Goal: Book appointment/travel/reservation

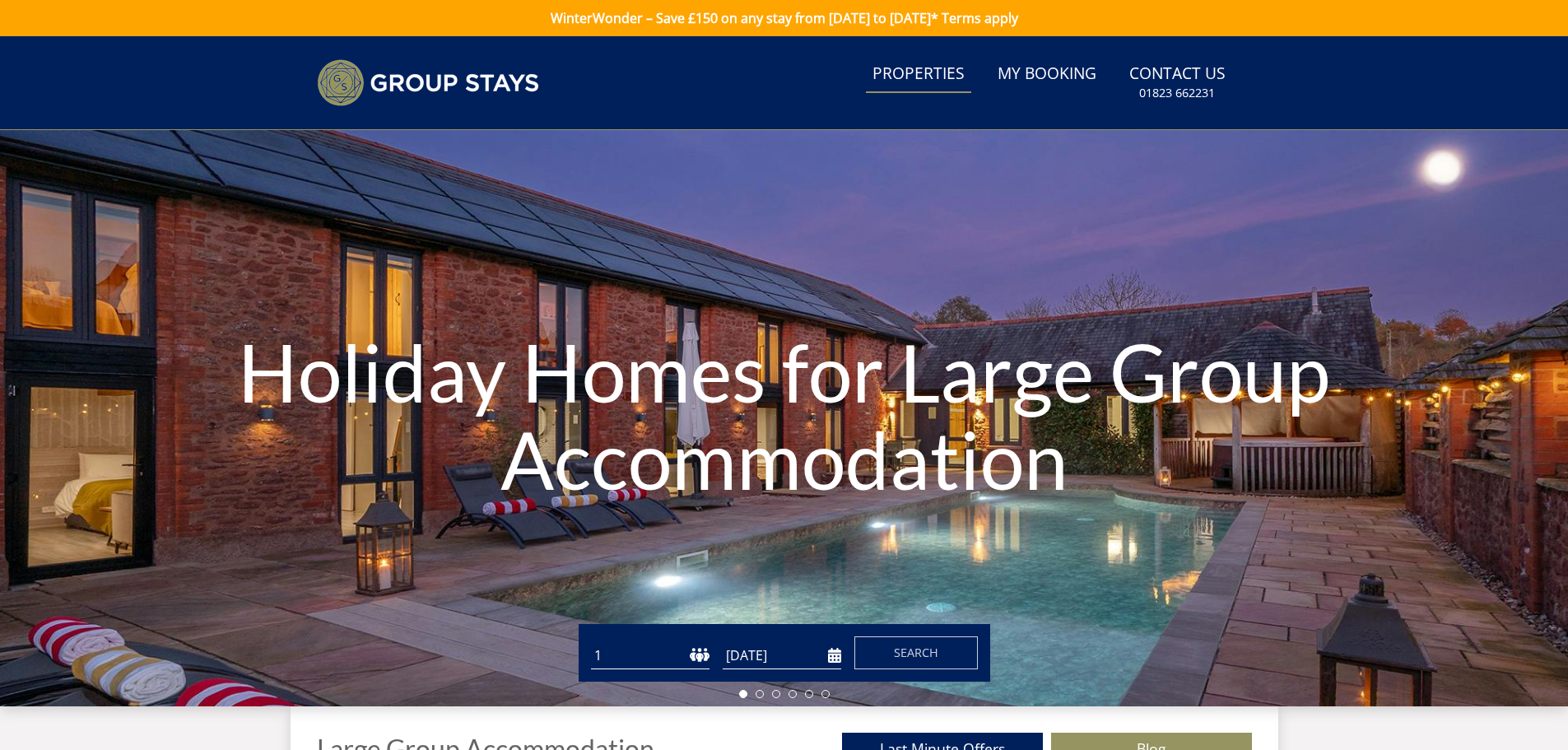
click at [906, 72] on link "Properties" at bounding box center [918, 74] width 106 height 37
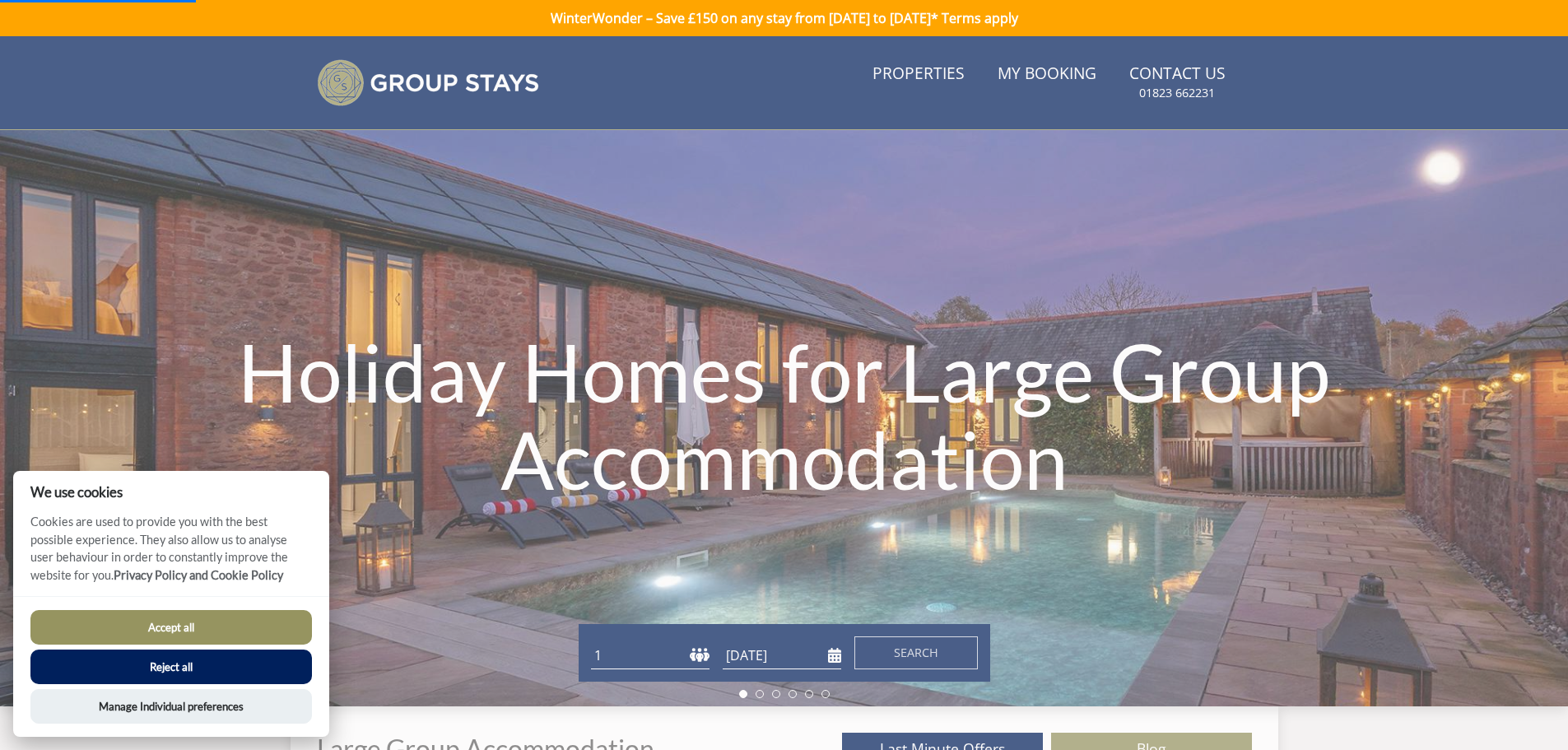
click at [243, 620] on button "Accept all" at bounding box center [170, 627] width 281 height 35
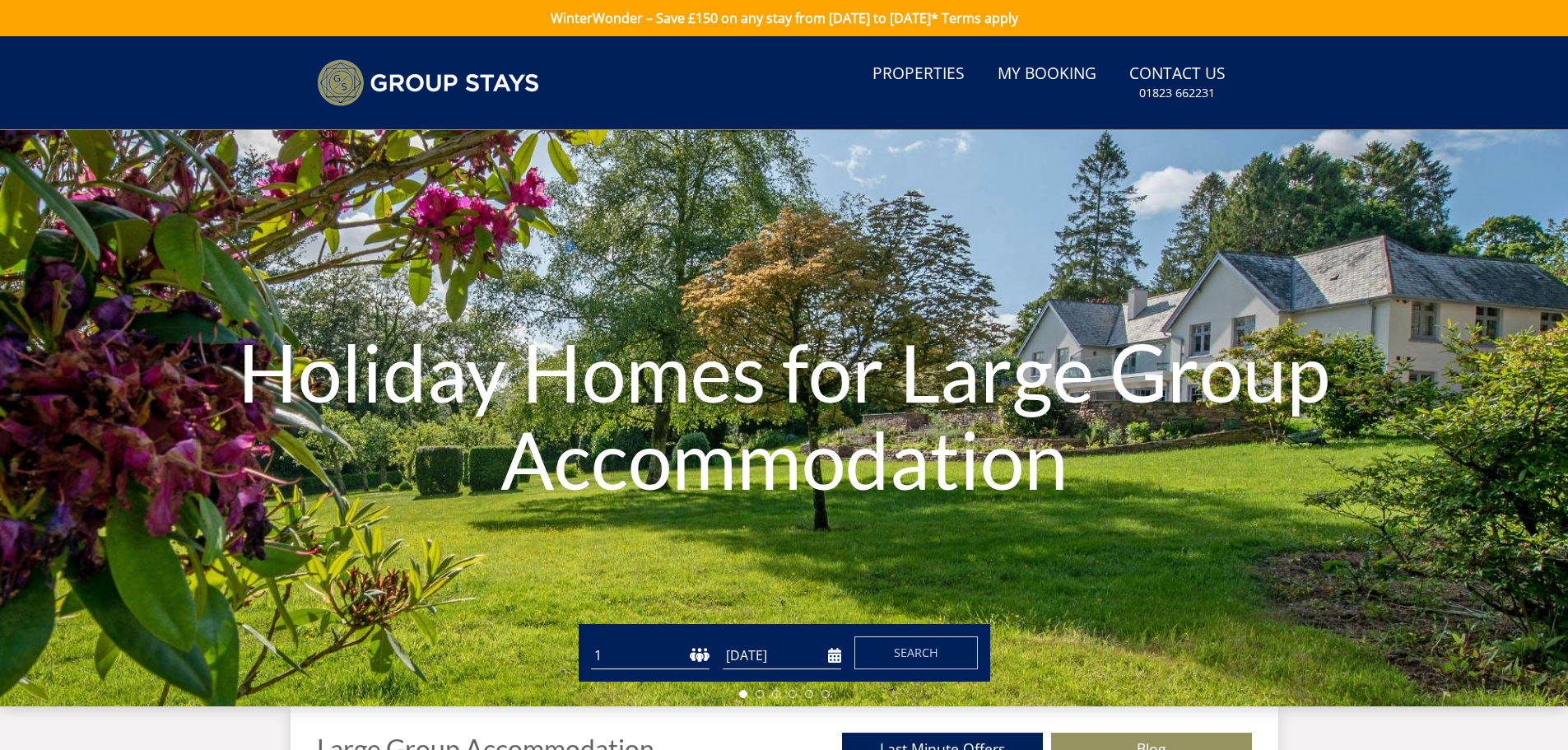
click at [638, 646] on select "1 2 3 4 5 6 7 8 9 10 11 12 13 14 15 16 17 18 19 20 21 22 23 24 25 26 27 28 29 3…" at bounding box center [650, 655] width 118 height 27
select select "11"
click at [591, 642] on select "1 2 3 4 5 6 7 8 9 10 11 12 13 14 15 16 17 18 19 20 21 22 23 24 25 26 27 28 29 3…" at bounding box center [650, 655] width 118 height 27
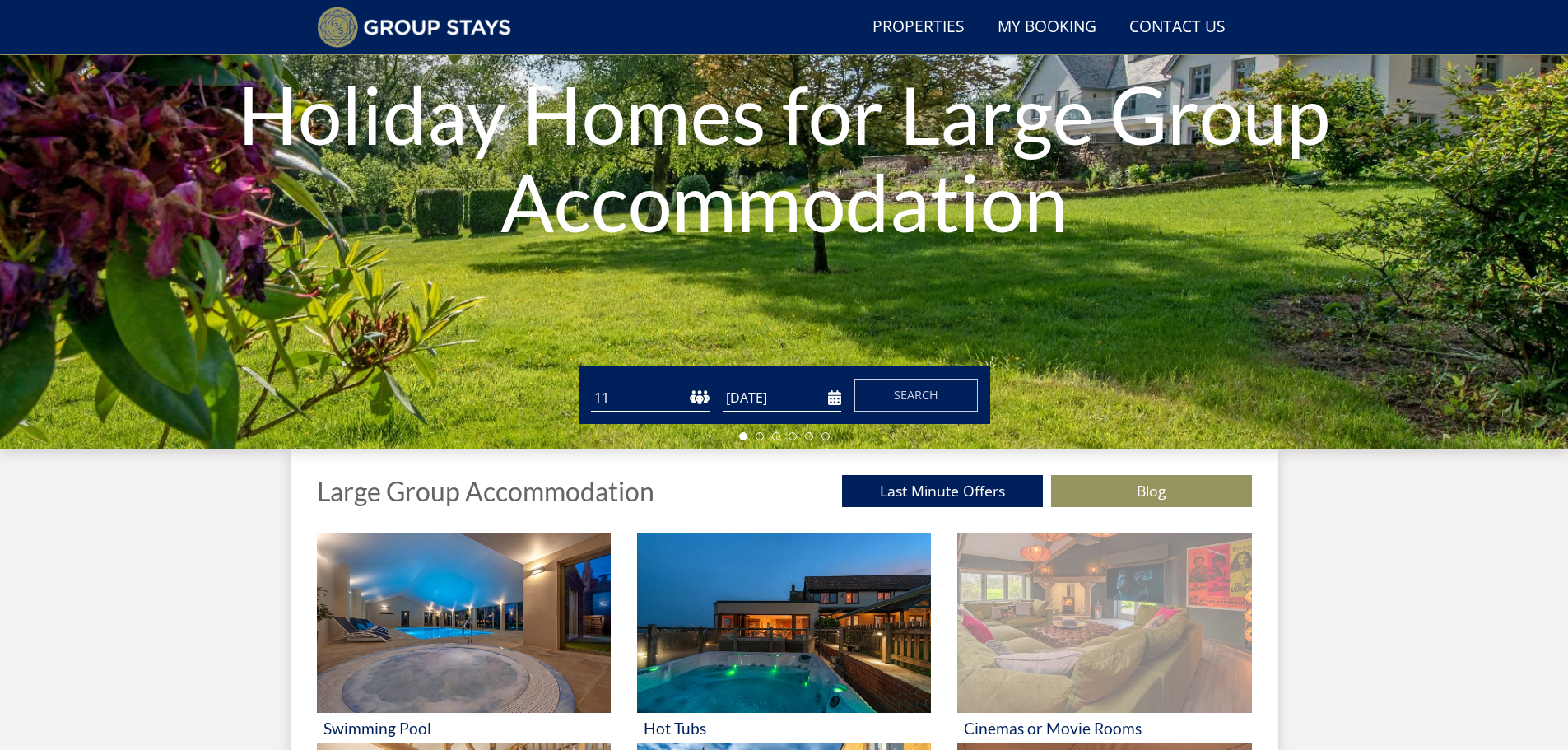
scroll to position [208, 0]
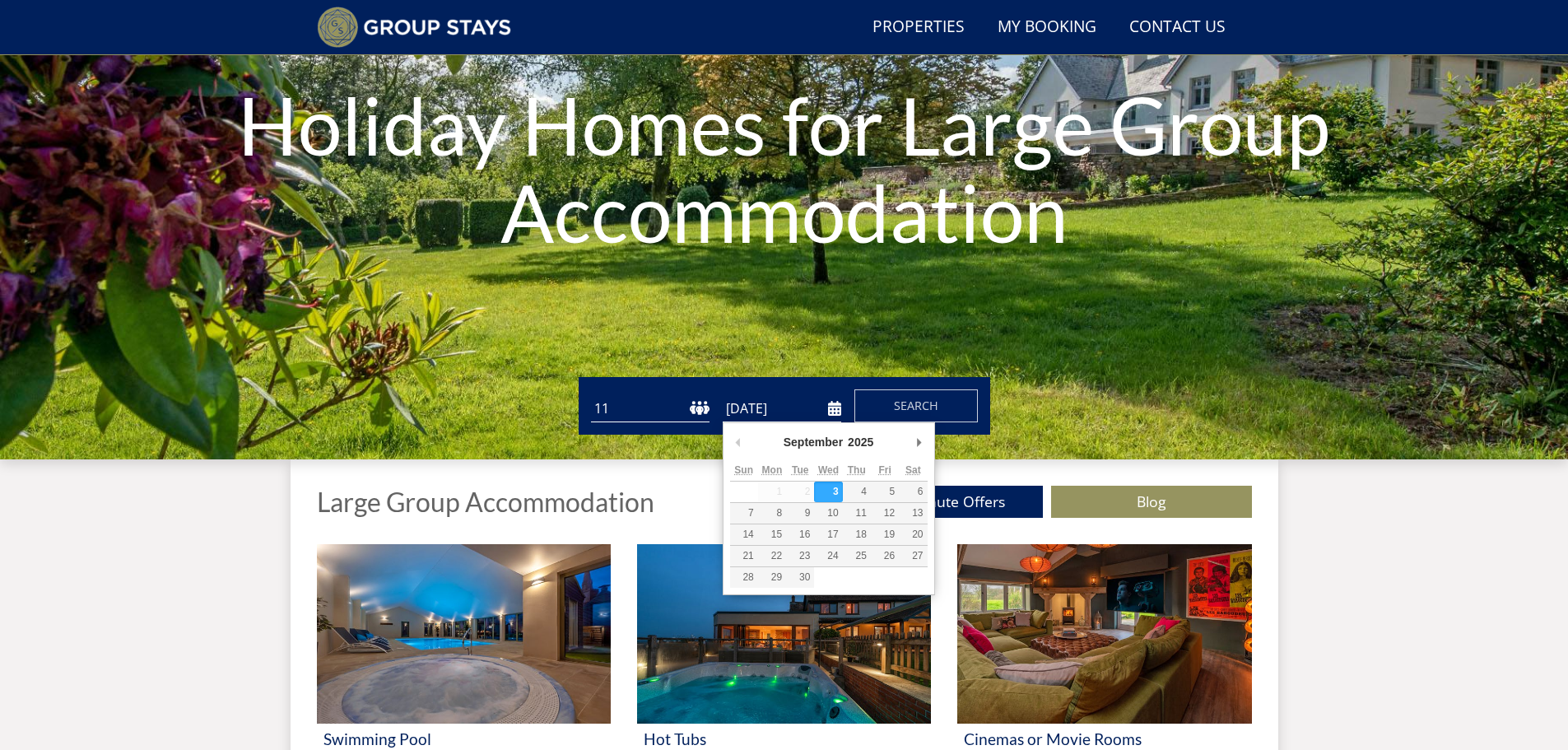
click at [833, 407] on input "[DATE]" at bounding box center [781, 408] width 118 height 27
type input "[DATE]"
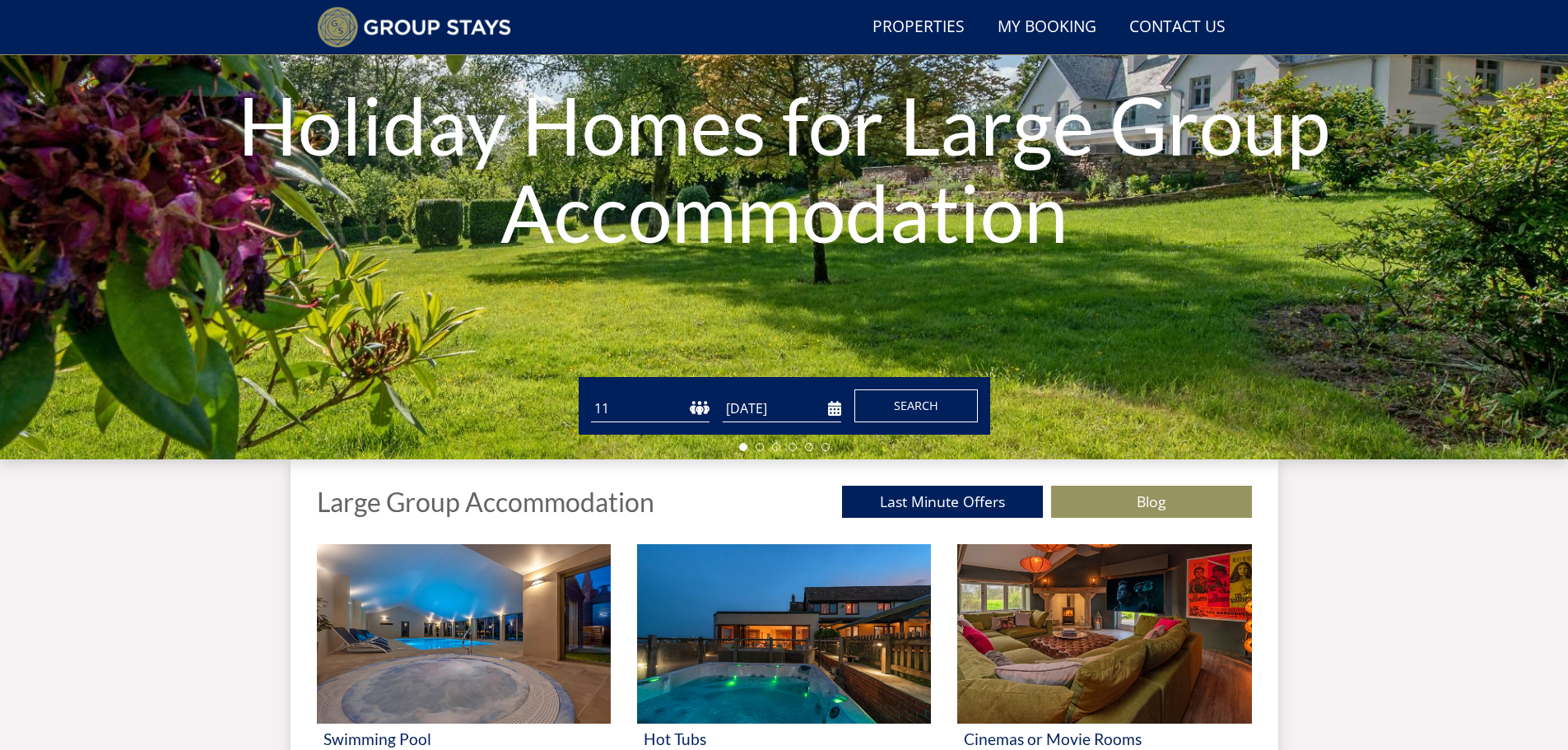
click at [925, 410] on span "Search" at bounding box center [915, 406] width 44 height 16
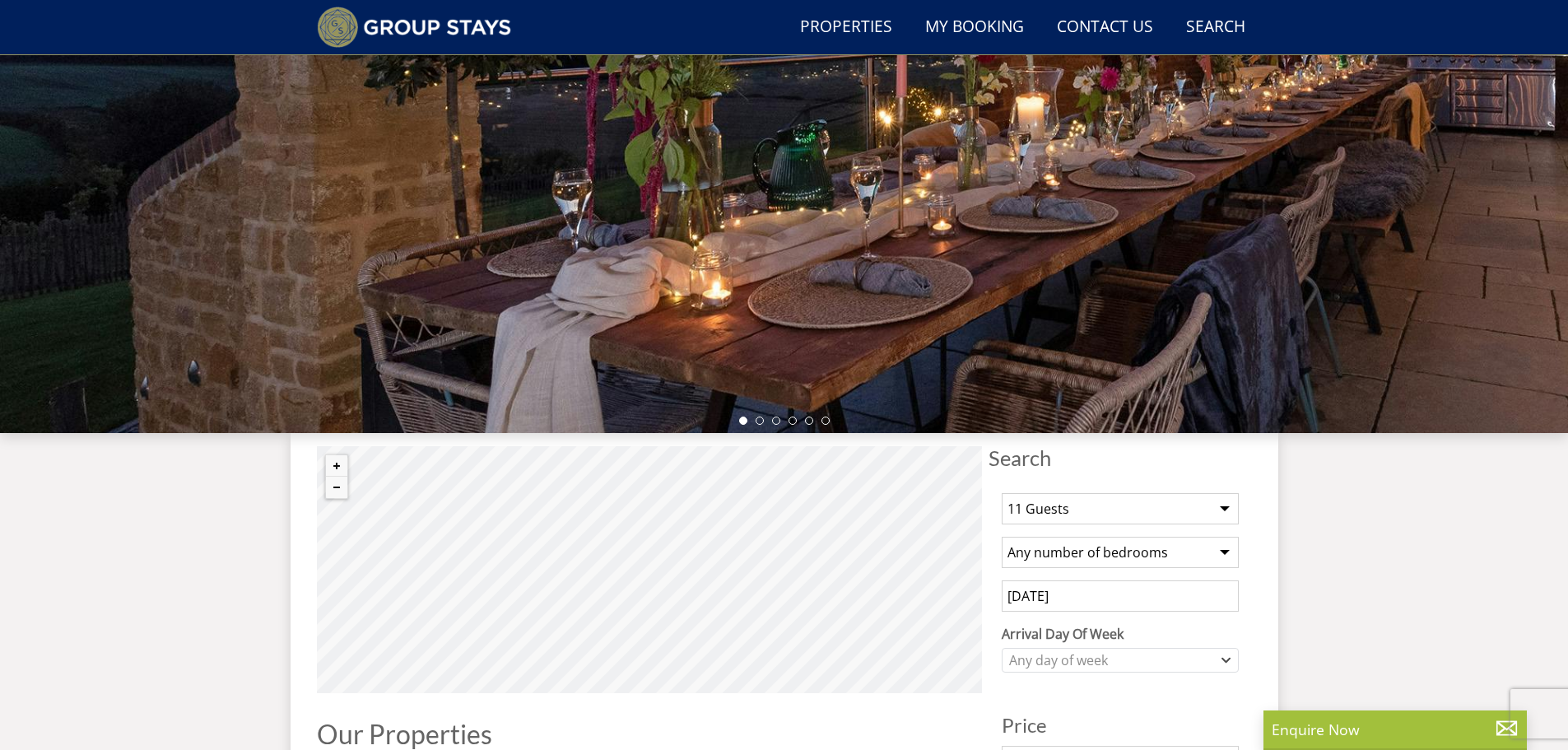
scroll to position [482, 0]
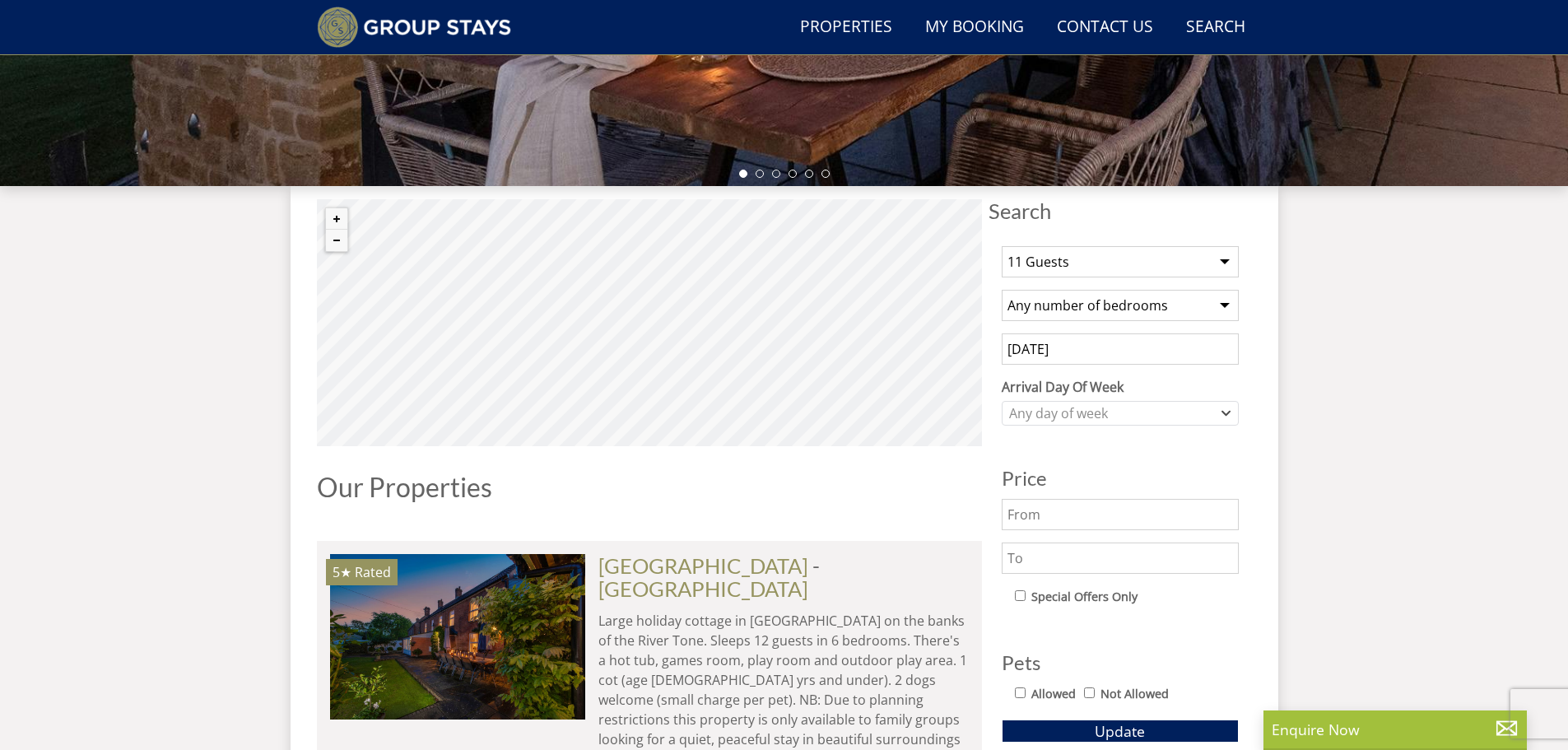
click at [1123, 303] on select "Any number of bedrooms 4 Bedrooms 5 Bedrooms 6 Bedrooms 7 Bedrooms 8 Bedrooms 9…" at bounding box center [1120, 305] width 237 height 31
select select "6"
click at [1002, 290] on select "Any number of bedrooms 4 Bedrooms 5 Bedrooms 6 Bedrooms 7 Bedrooms 8 Bedrooms 9…" at bounding box center [1120, 305] width 237 height 31
click at [1096, 410] on div "Any day of week" at bounding box center [1111, 413] width 213 height 18
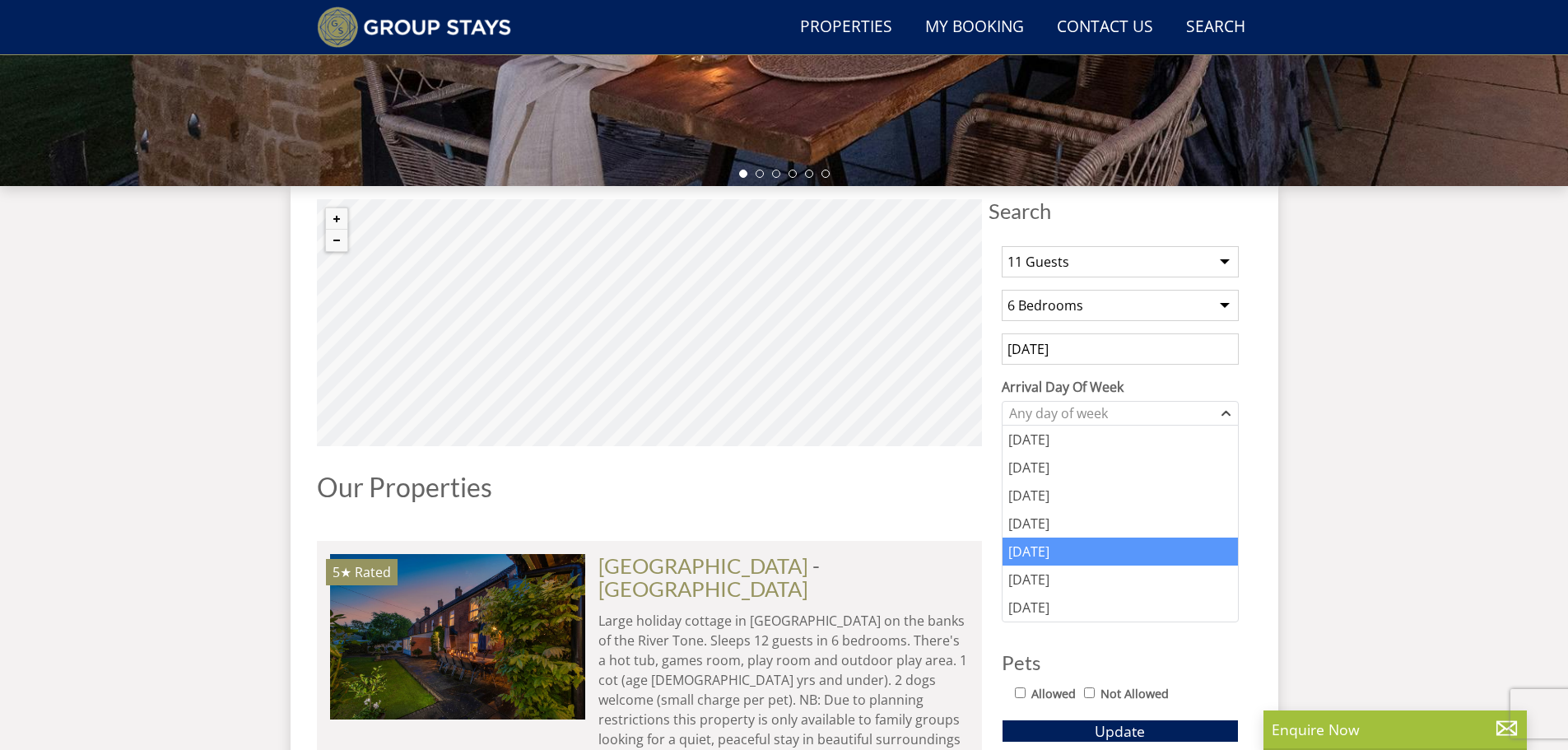
click at [1072, 554] on div "[DATE]" at bounding box center [1120, 551] width 235 height 28
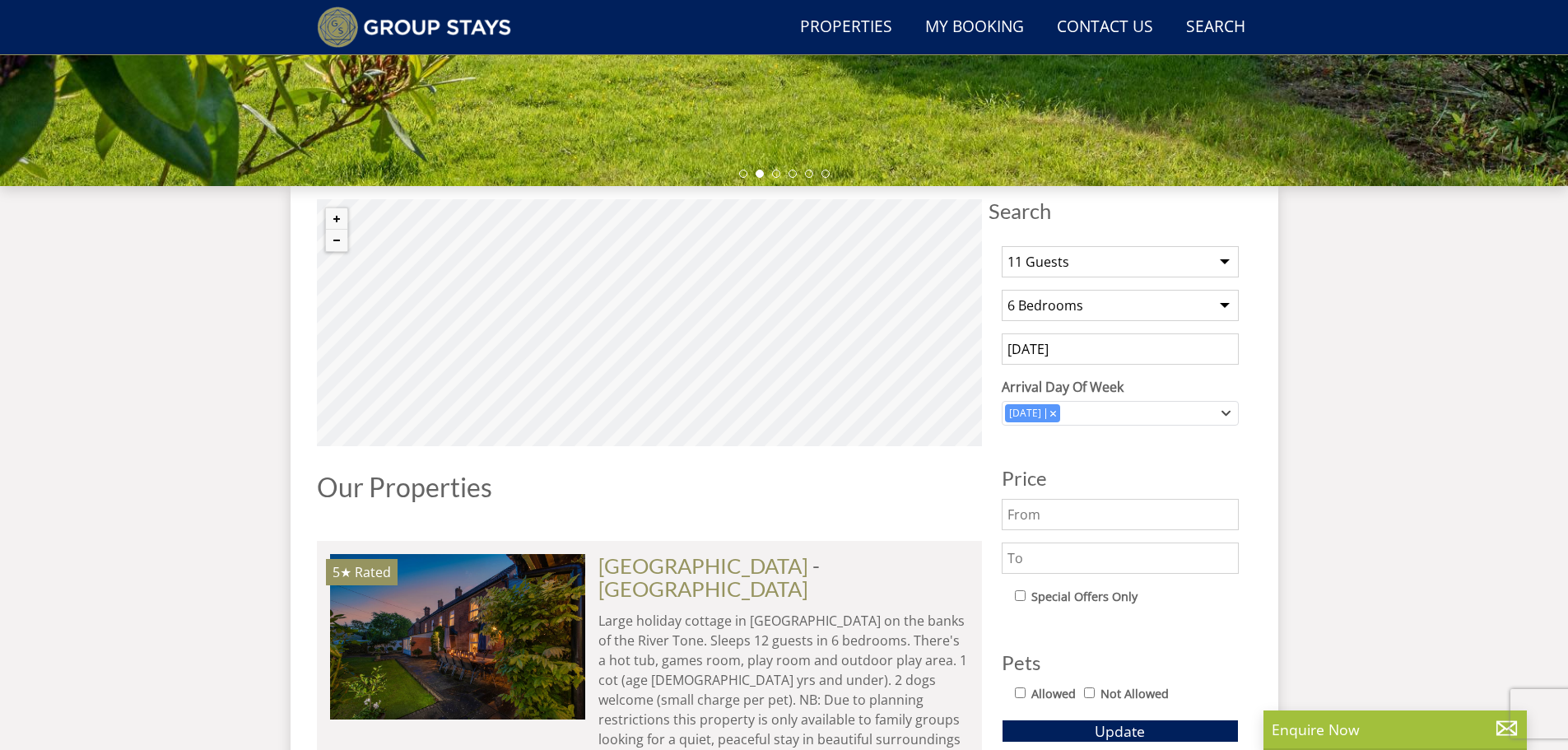
scroll to position [646, 0]
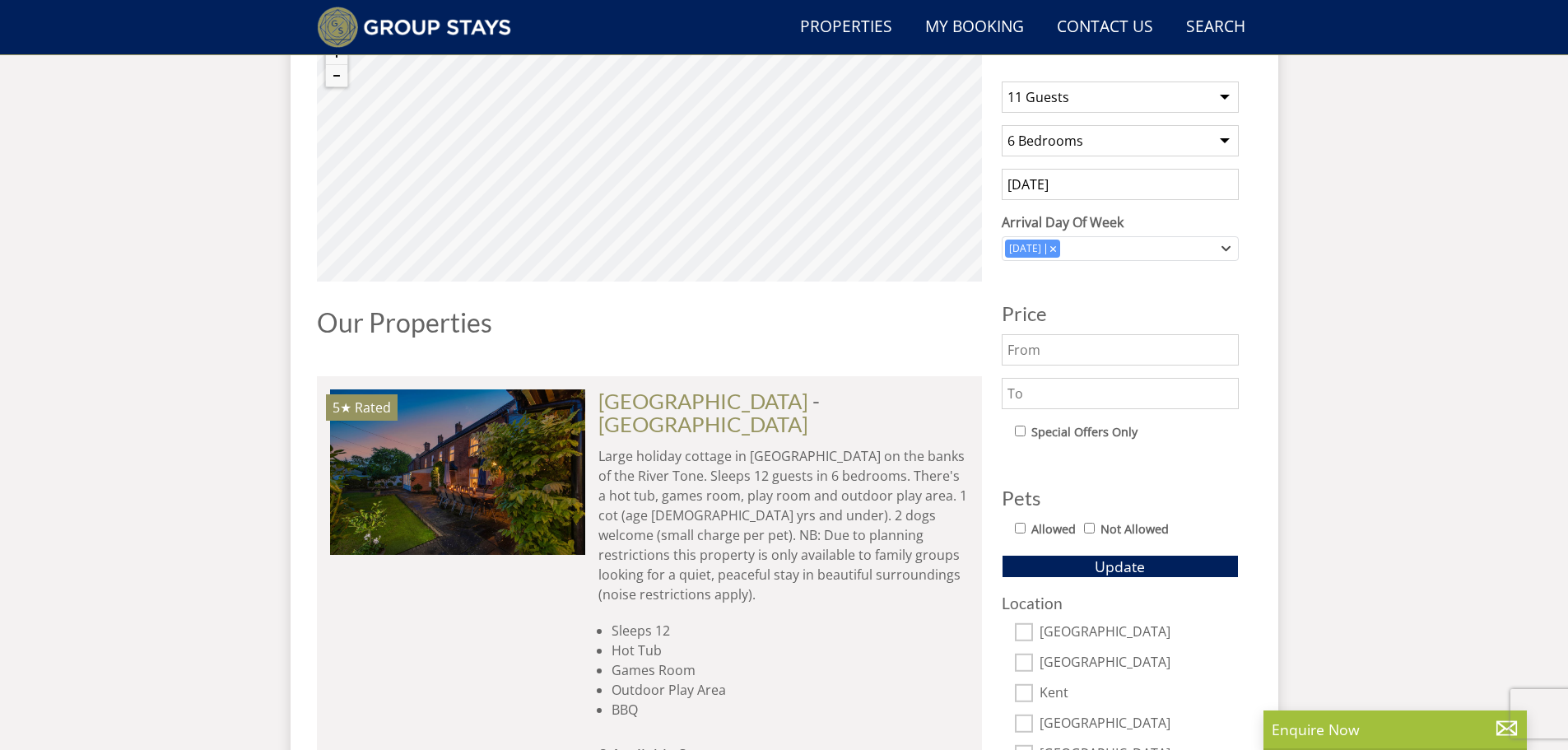
click at [1089, 532] on input "Not Allowed" at bounding box center [1089, 528] width 10 height 10
click at [1090, 529] on input "Not Allowed" at bounding box center [1089, 528] width 10 height 10
checkbox input "false"
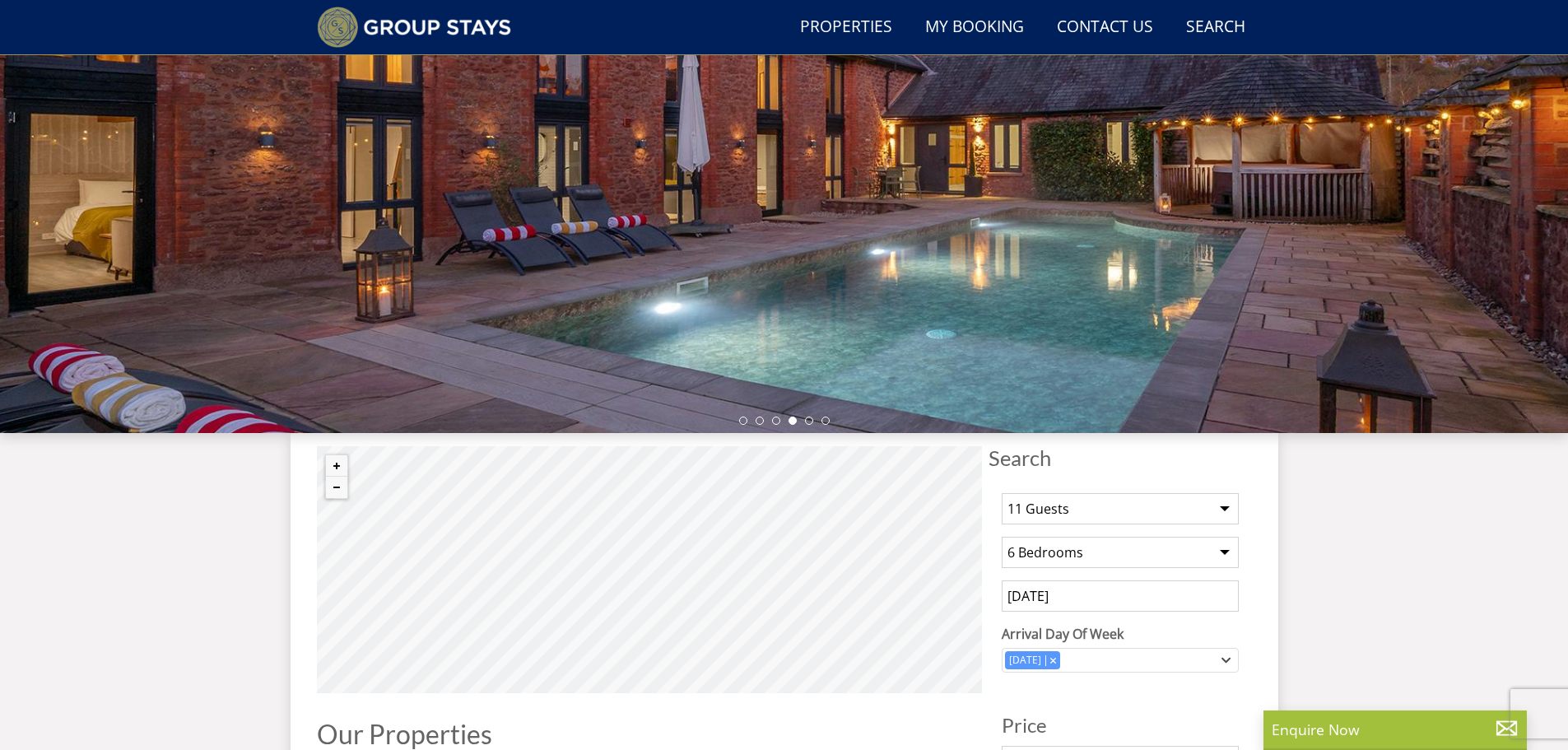
scroll to position [564, 0]
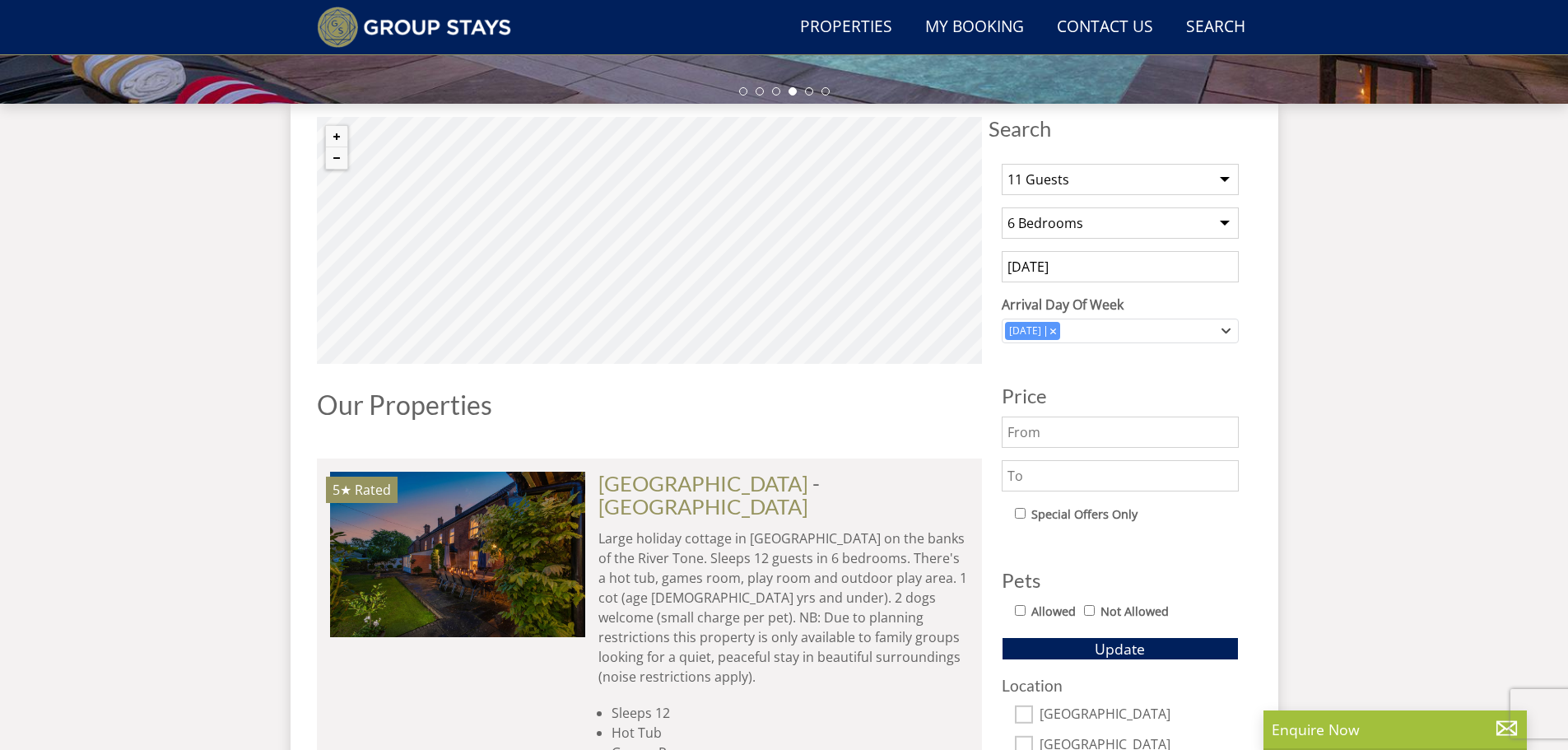
click at [1085, 475] on input "text" at bounding box center [1120, 476] width 237 height 31
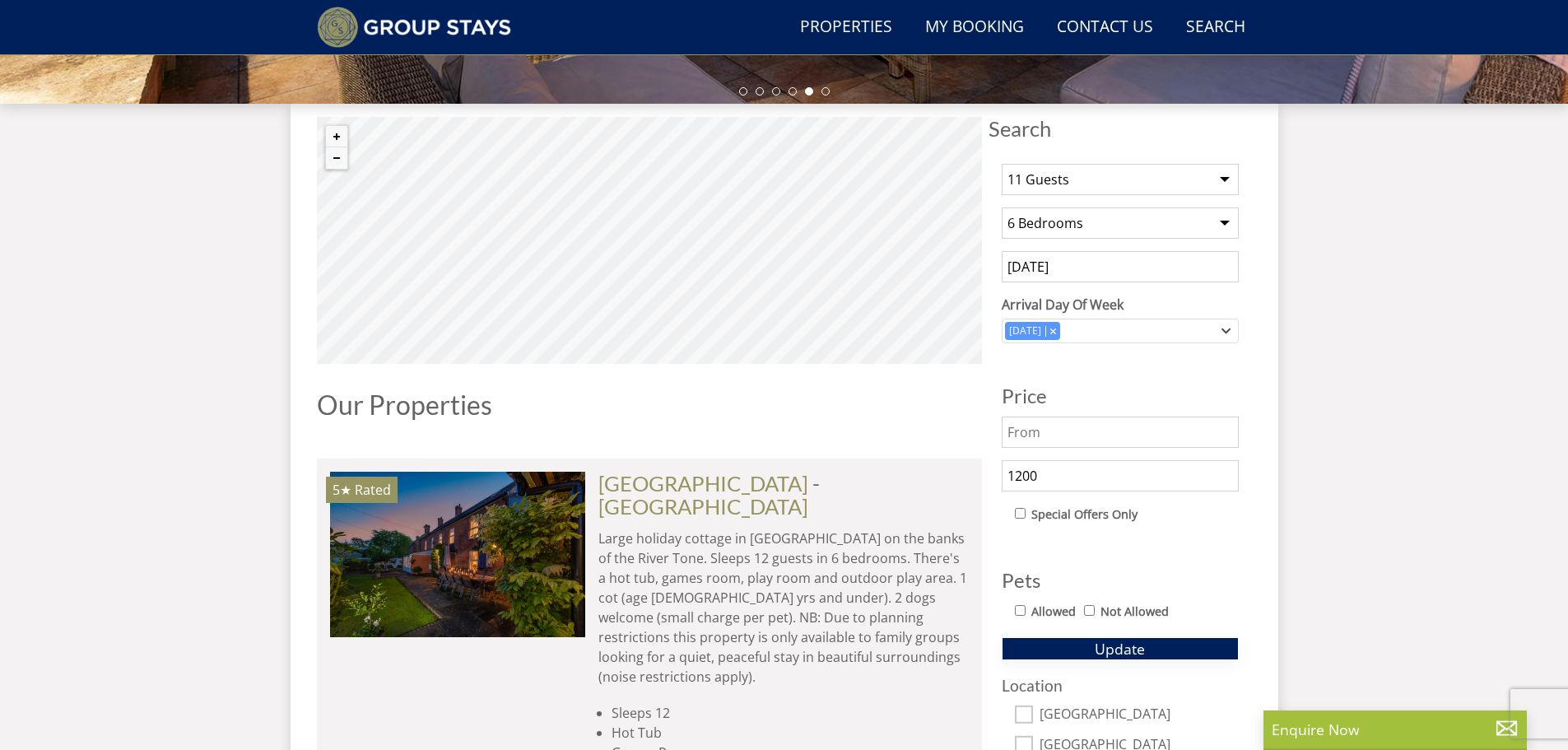
type input "1200"
click at [1167, 648] on button "Update" at bounding box center [1120, 649] width 237 height 23
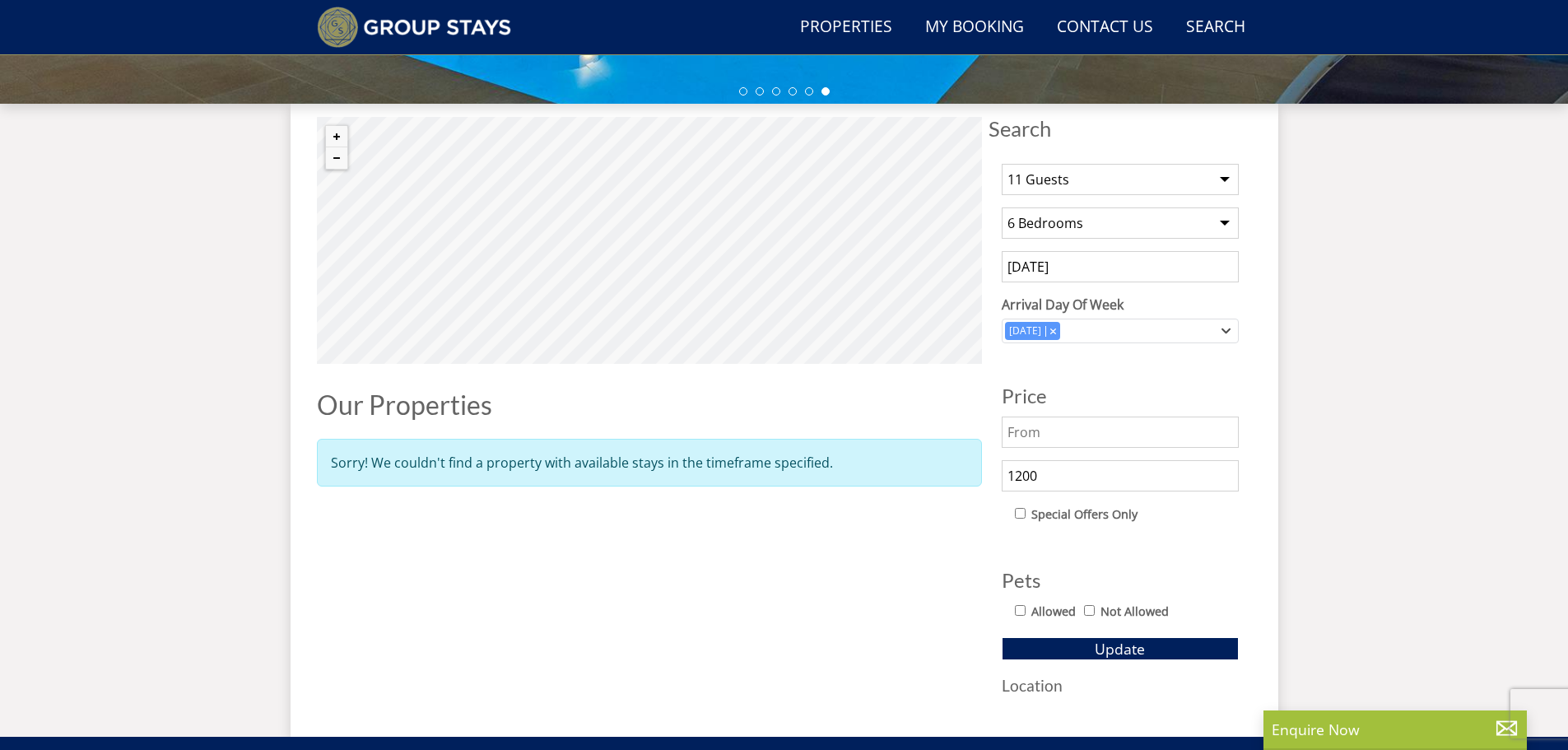
scroll to position [208, 0]
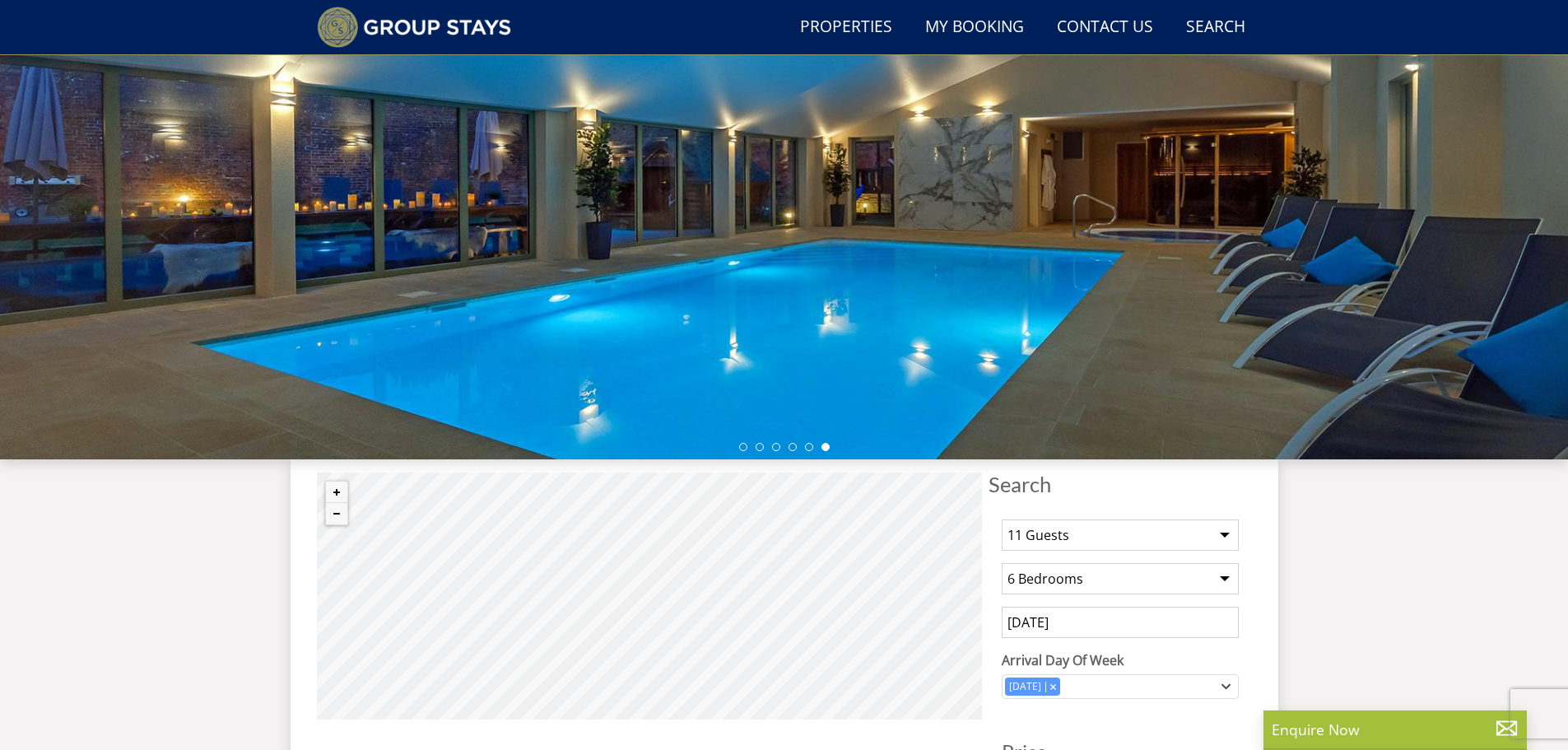
select select "11"
